Goal: Task Accomplishment & Management: Complete application form

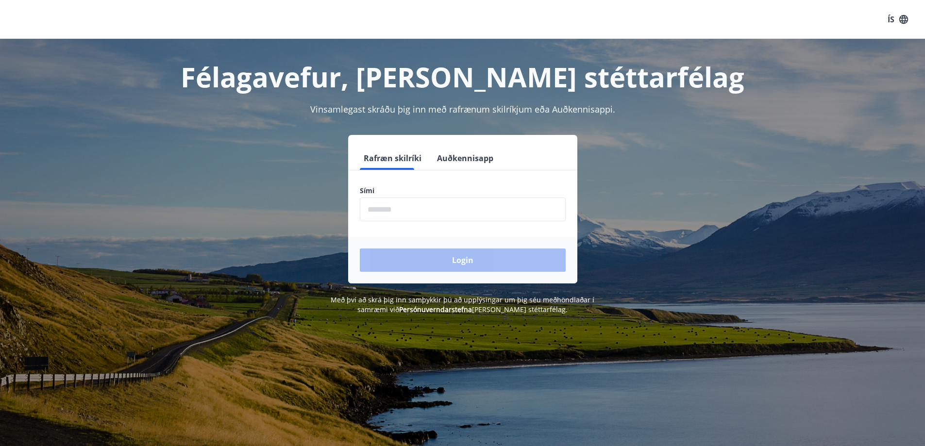
click at [401, 214] on input "phone" at bounding box center [463, 210] width 206 height 24
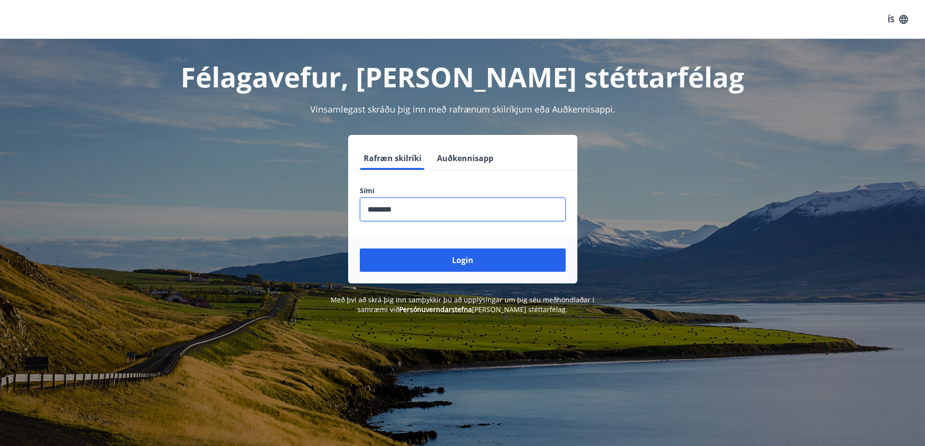
type input "********"
click at [360, 249] on button "Login" at bounding box center [463, 260] width 206 height 23
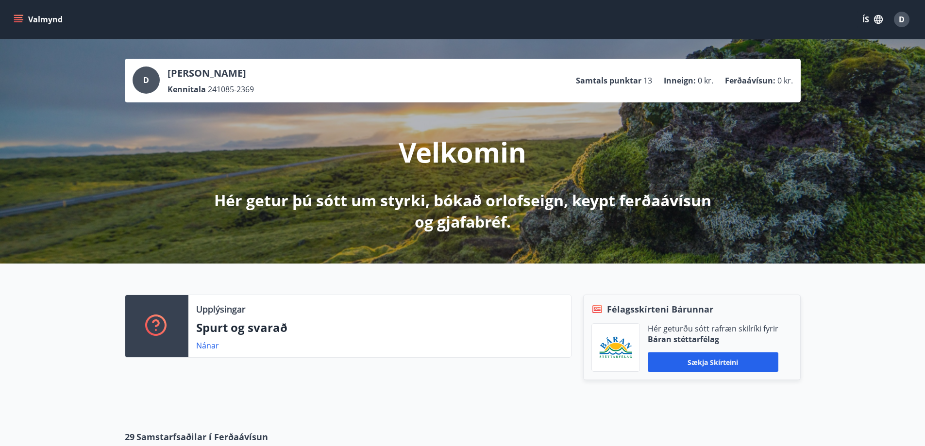
click at [620, 82] on p "Samtals punktar" at bounding box center [609, 80] width 66 height 11
drag, startPoint x: 690, startPoint y: 79, endPoint x: 711, endPoint y: 79, distance: 20.9
click at [693, 79] on p "Inneign :" at bounding box center [680, 80] width 32 height 11
click at [711, 79] on span "0 kr." at bounding box center [706, 80] width 16 height 11
click at [17, 19] on icon "menu" at bounding box center [19, 20] width 10 height 10
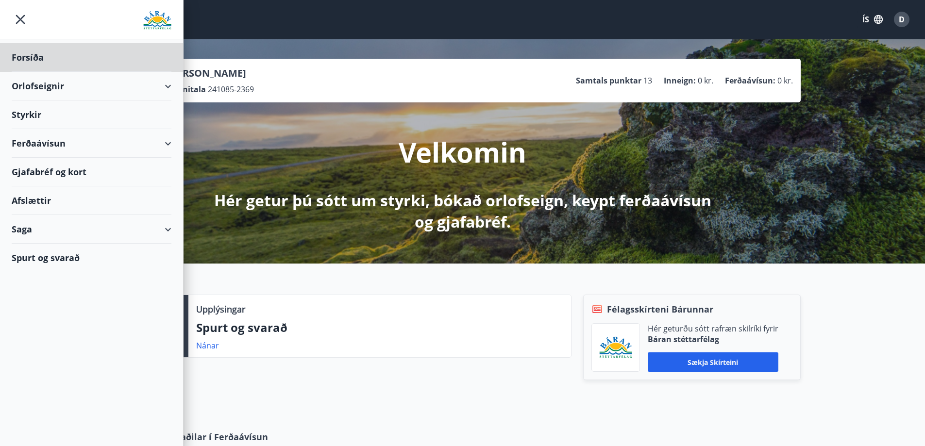
click at [35, 72] on div "Styrkir" at bounding box center [92, 57] width 160 height 29
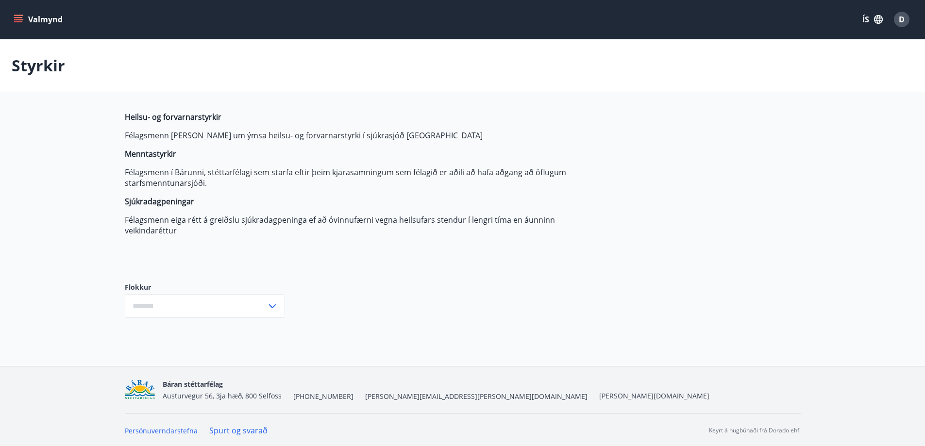
type input "***"
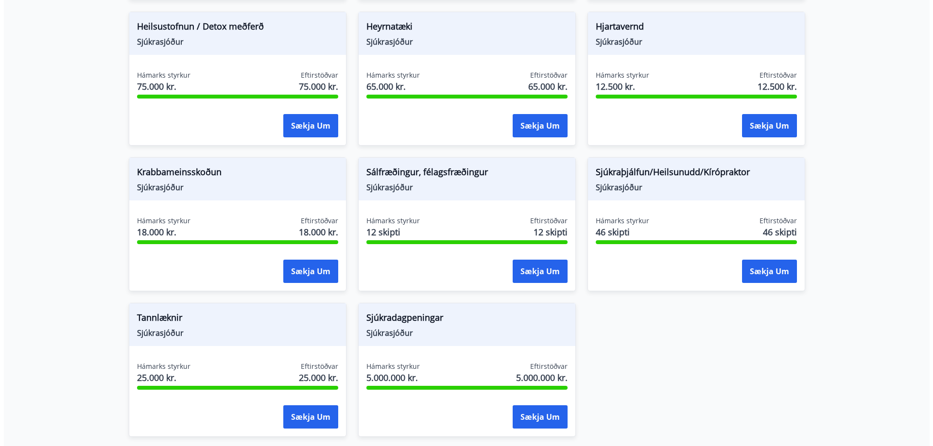
scroll to position [600, 0]
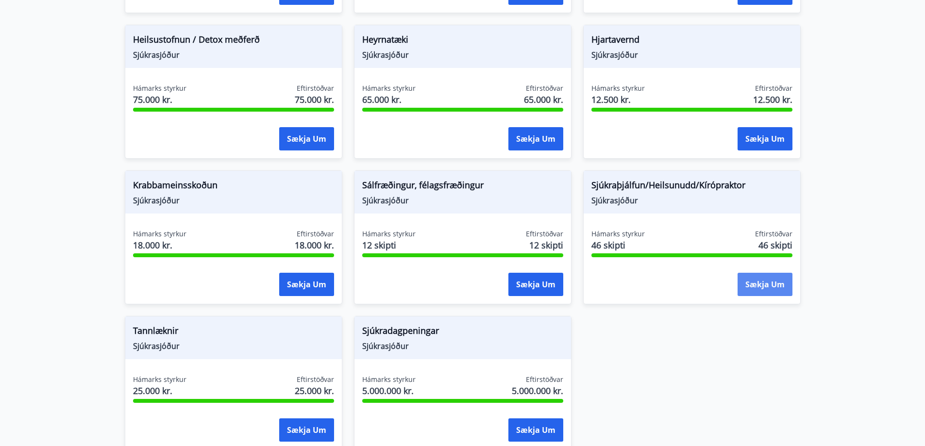
click at [766, 283] on button "Sækja um" at bounding box center [765, 284] width 55 height 23
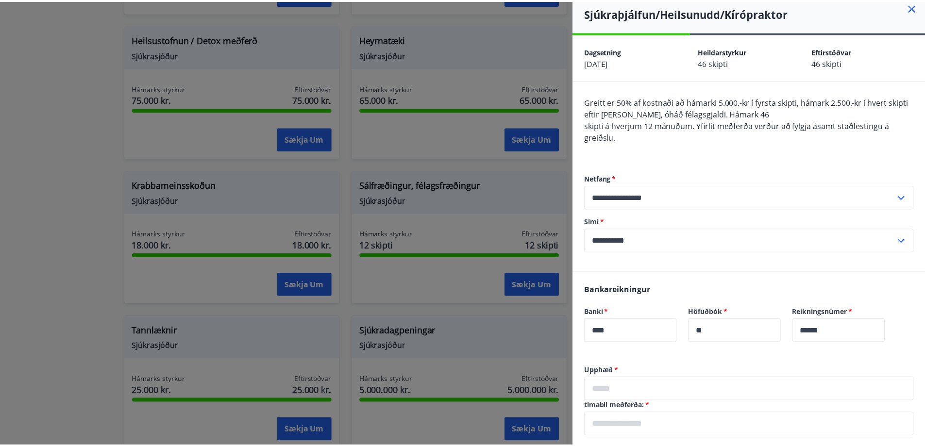
scroll to position [0, 0]
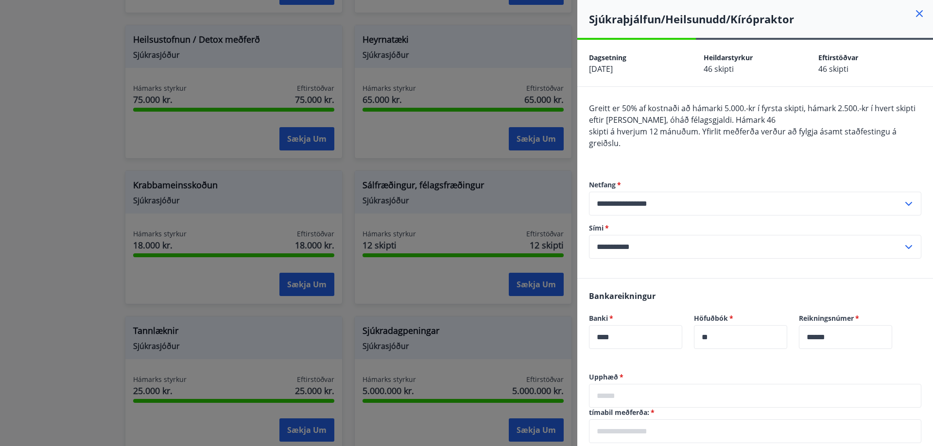
click at [913, 13] on icon at bounding box center [919, 14] width 12 height 12
